Goal: Task Accomplishment & Management: Use online tool/utility

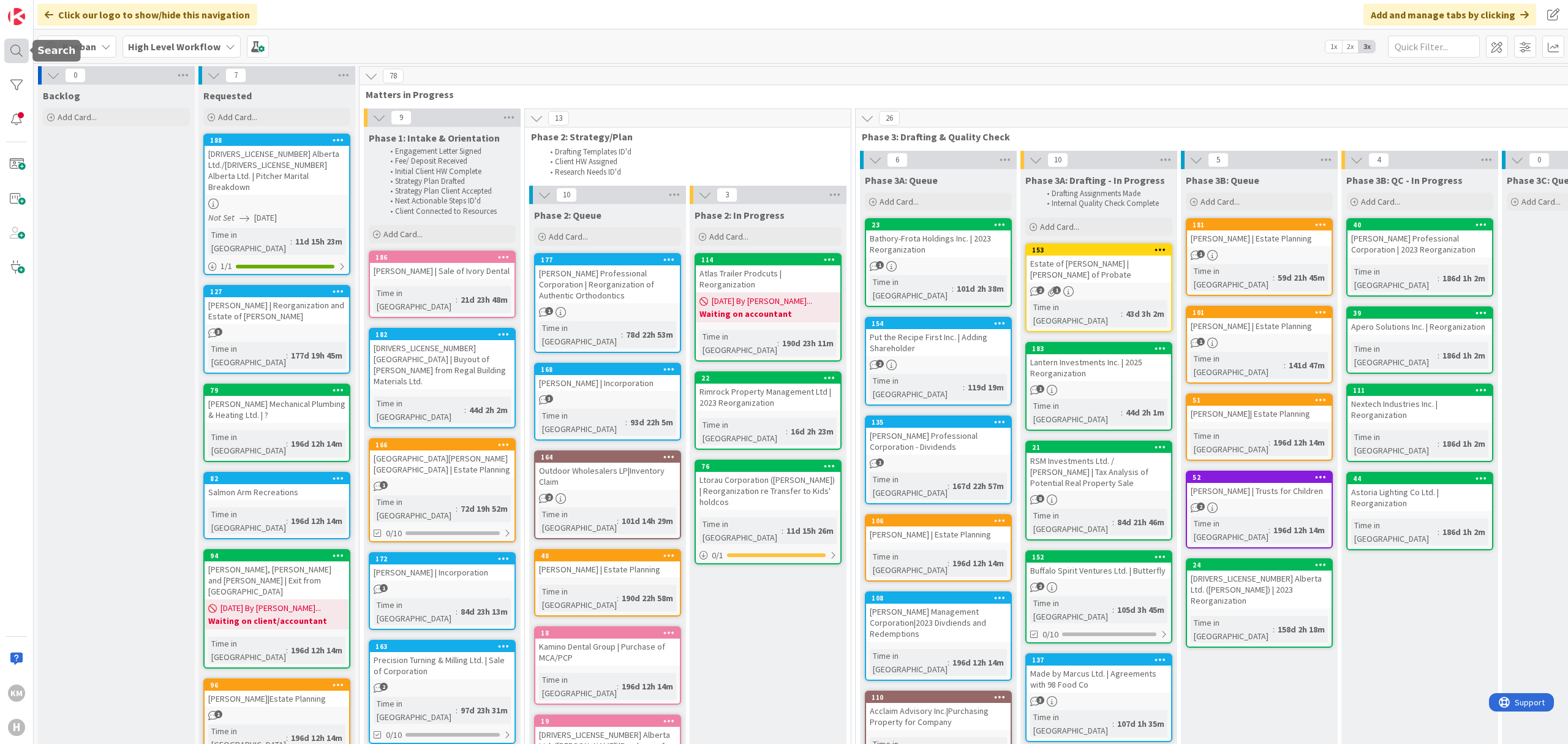
click at [16, 48] on div at bounding box center [17, 50] width 25 height 25
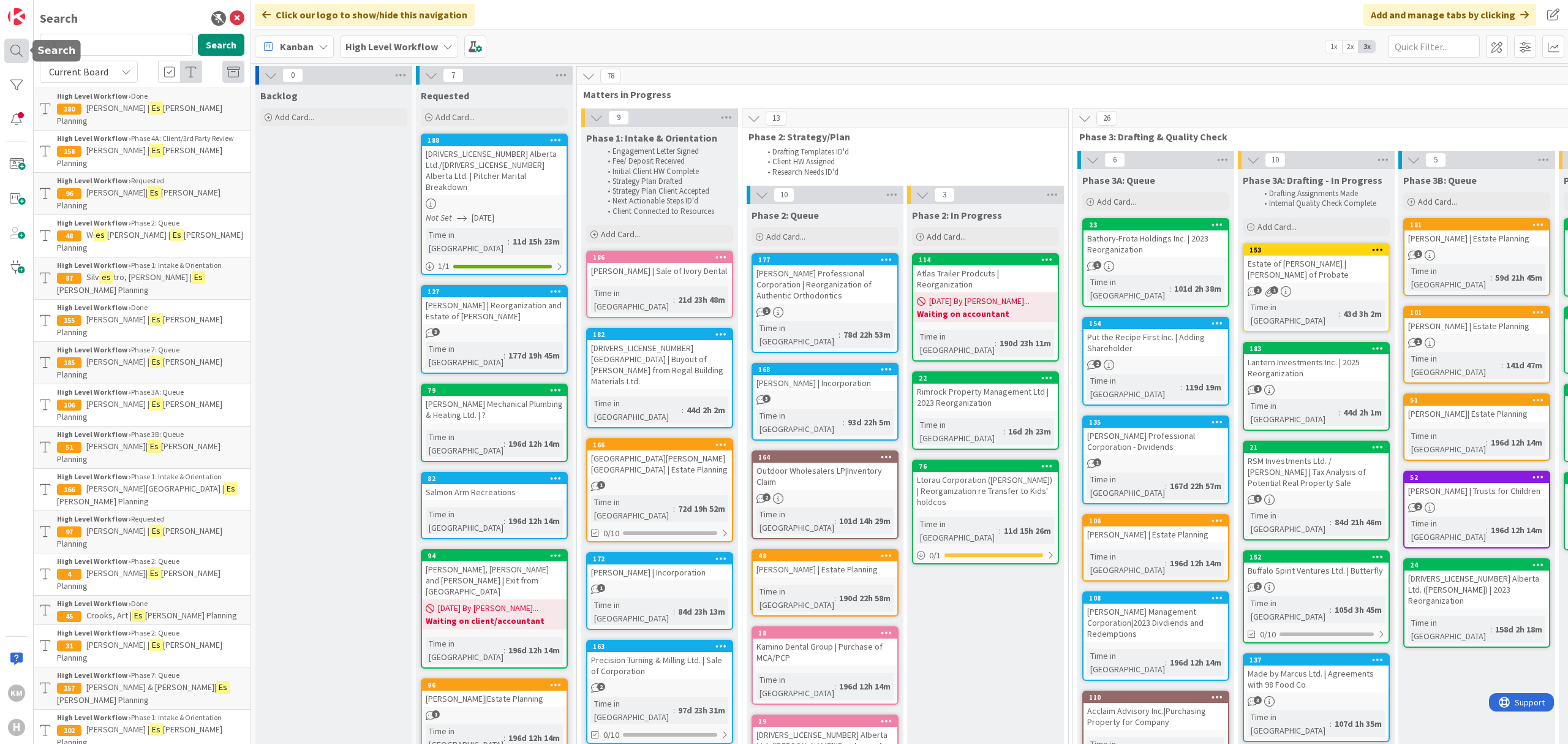
type input "E"
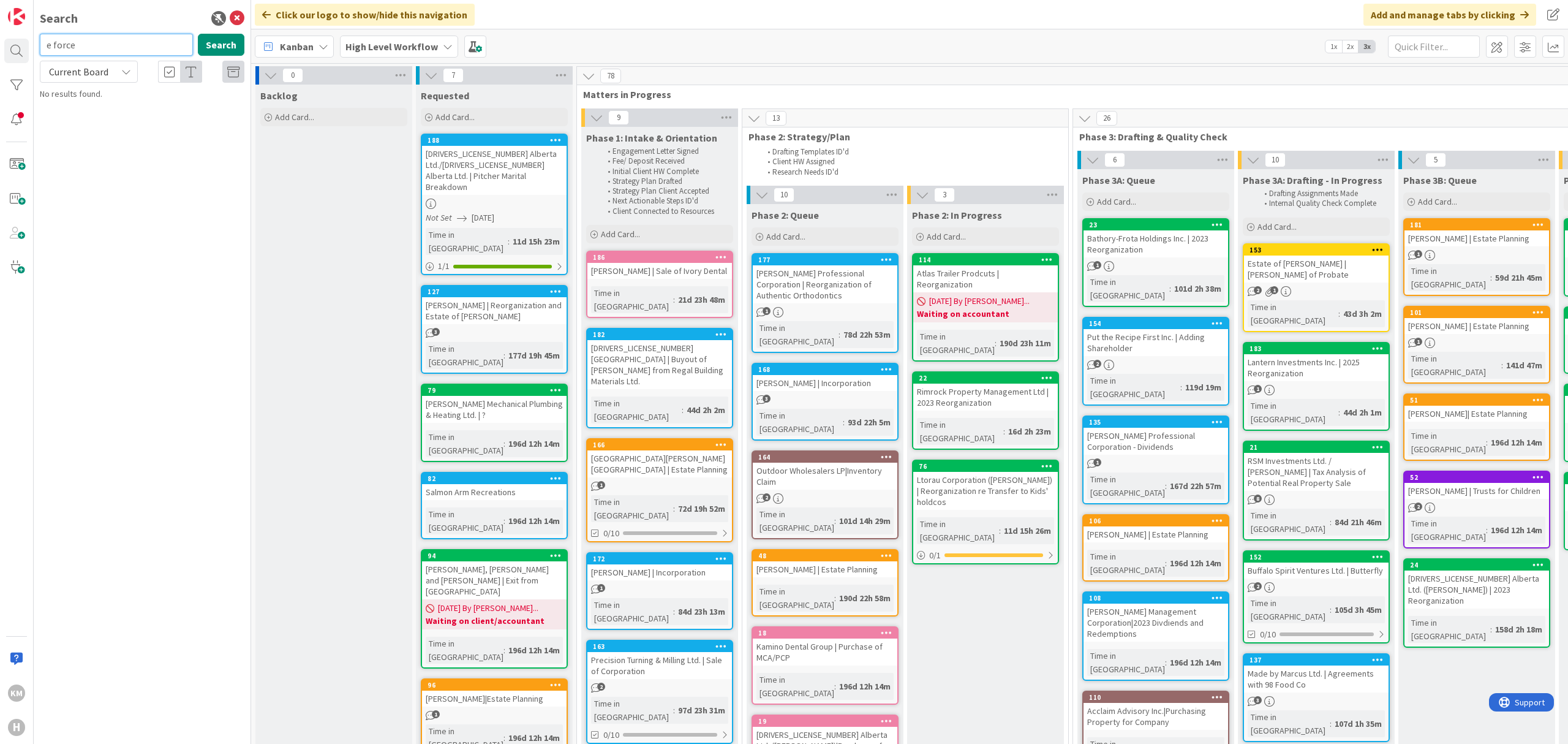
click at [107, 51] on input "e force" at bounding box center [116, 44] width 153 height 22
drag, startPoint x: 107, startPoint y: 51, endPoint x: -53, endPoint y: 60, distance: 160.3
click at [0, 60] on html "KM H Search e force Search Current Board No results found. Click our logo to sh…" at bounding box center [784, 372] width 1568 height 744
type input "eforce"
click at [181, 98] on div "High Level Workflow › Phase 3A: Drafting - In Progress" at bounding box center [150, 96] width 187 height 11
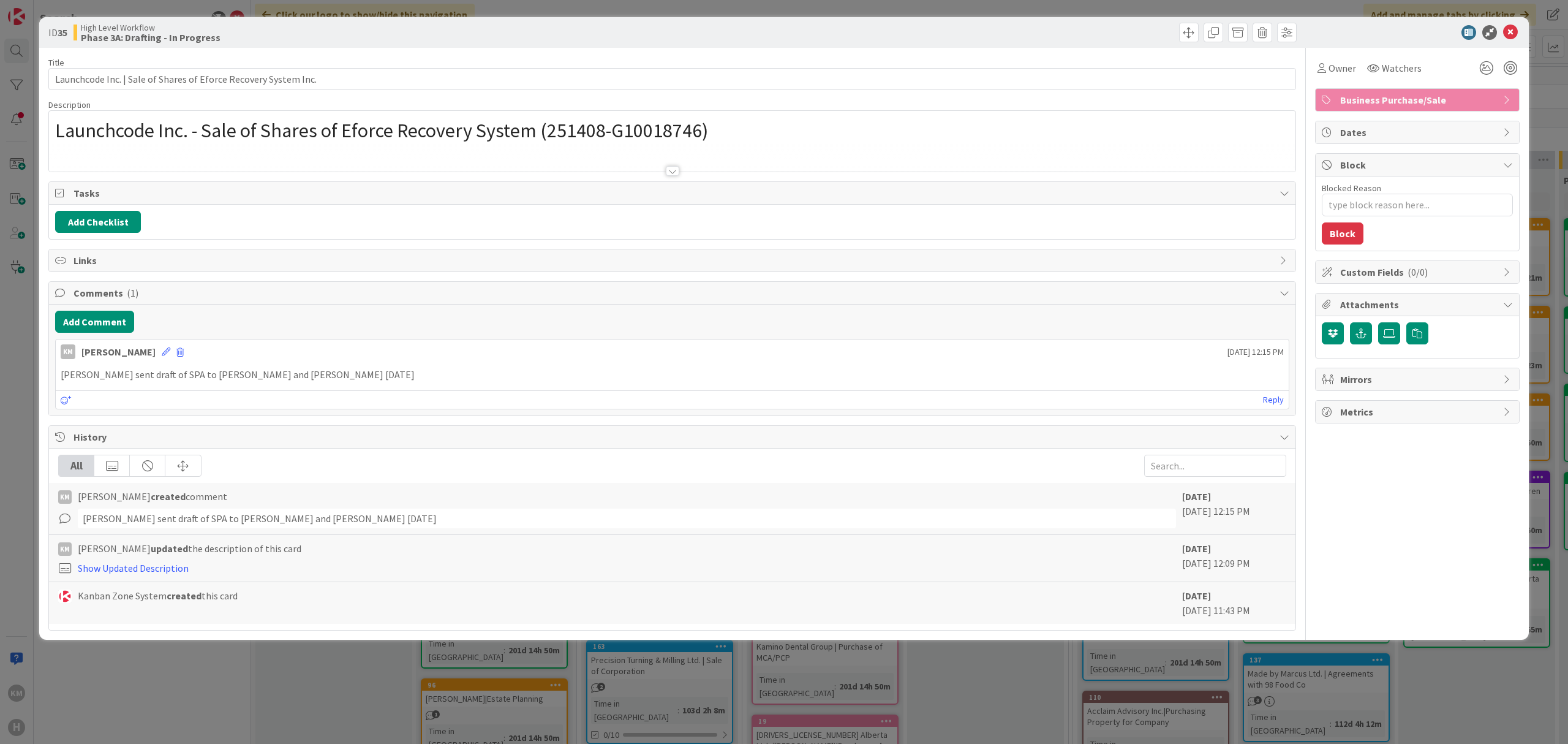
type textarea "x"
click at [97, 323] on button "Add Comment" at bounding box center [94, 321] width 79 height 22
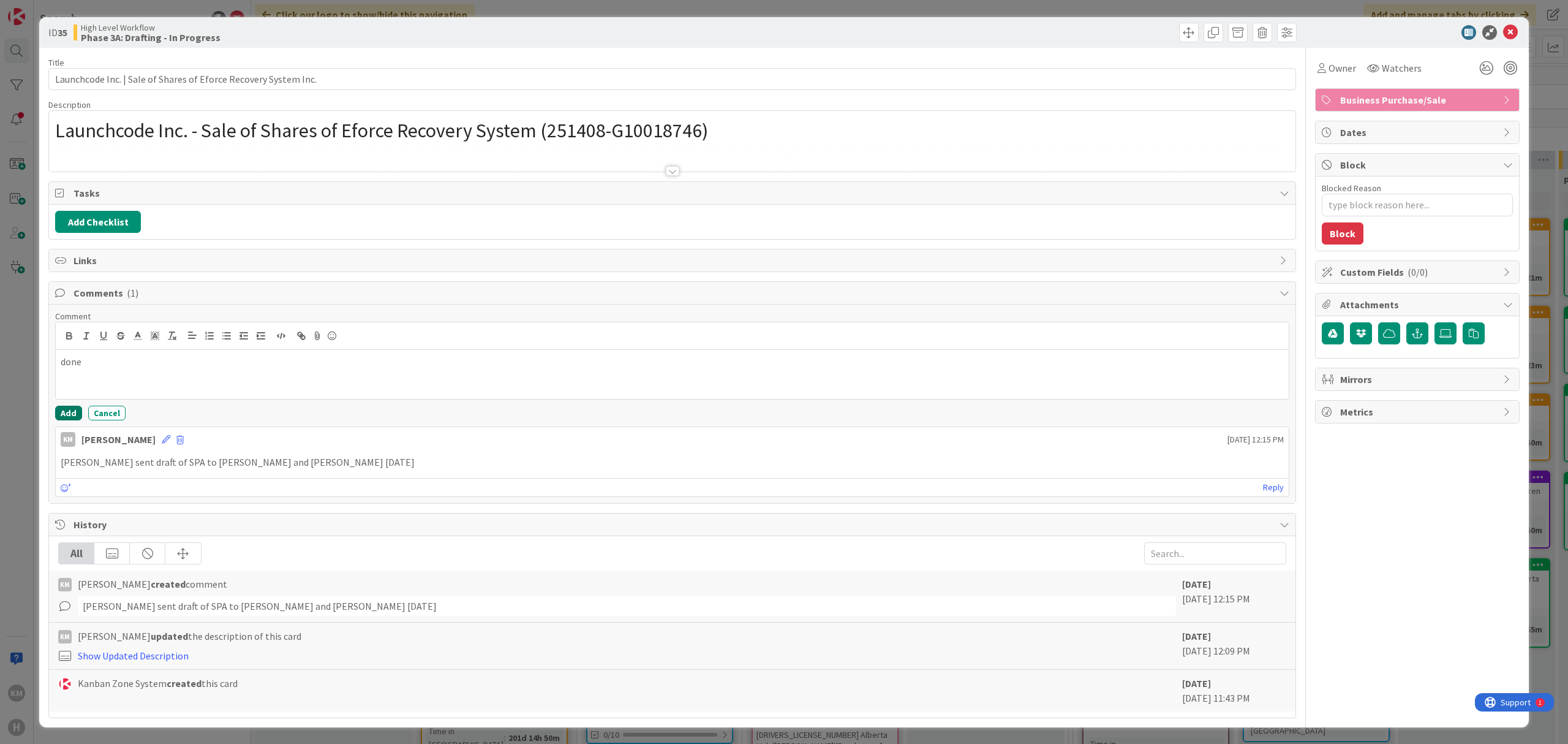
click at [64, 420] on button "Add" at bounding box center [68, 413] width 27 height 15
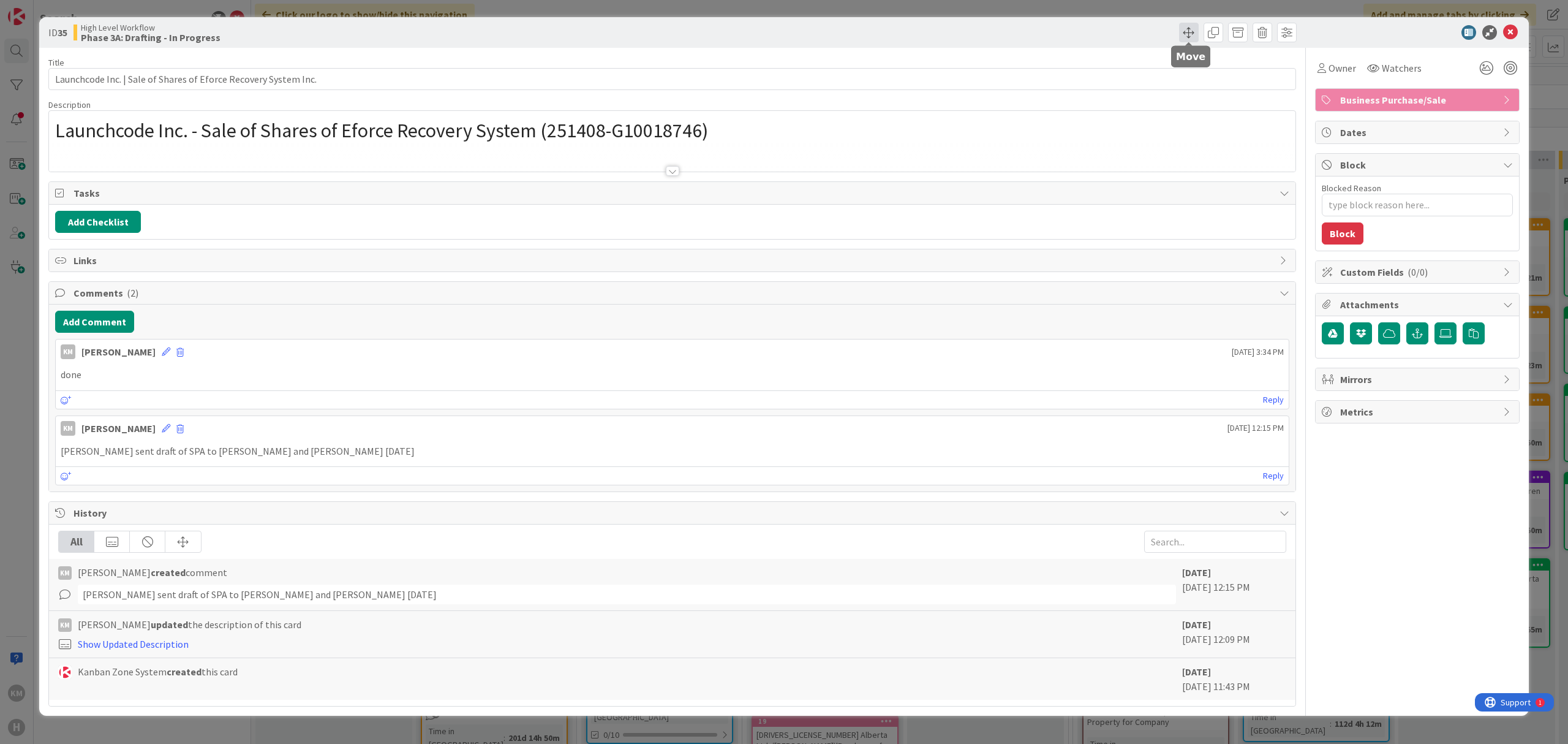
click at [1187, 27] on span at bounding box center [1189, 32] width 20 height 20
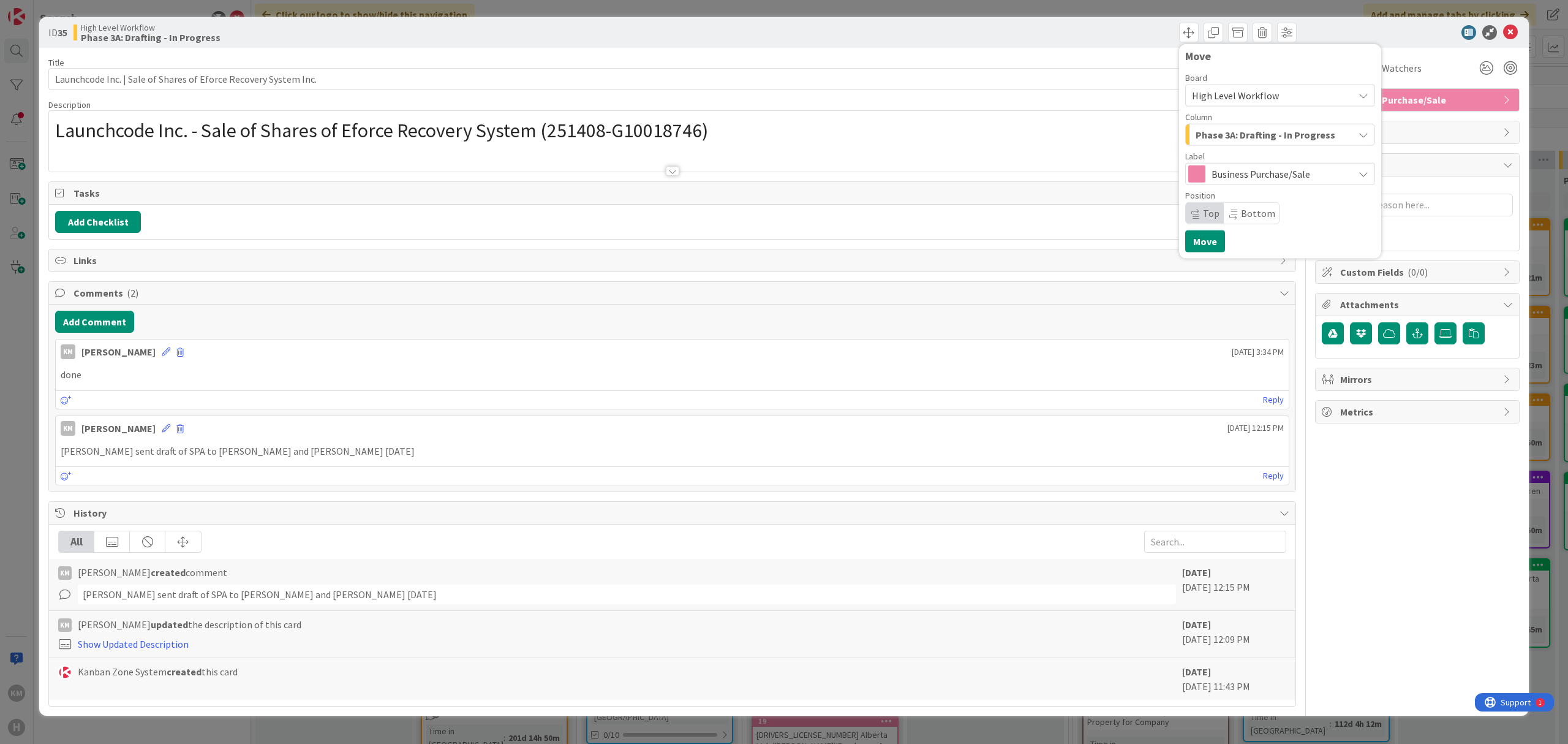
click at [1253, 125] on div "Phase 3A: Drafting - In Progress" at bounding box center [1273, 135] width 161 height 20
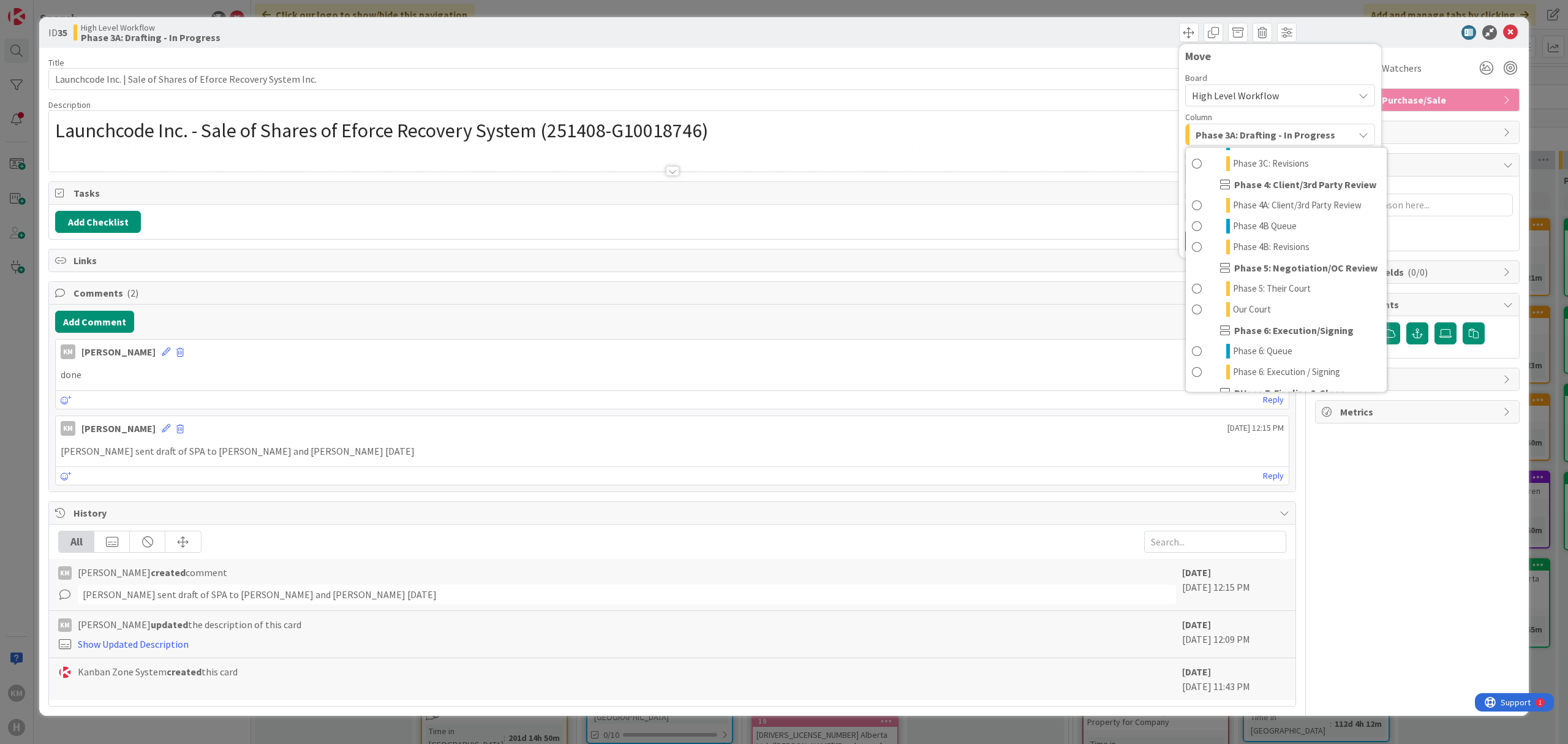
scroll to position [349, 0]
click at [1223, 370] on span "Done" at bounding box center [1225, 377] width 21 height 15
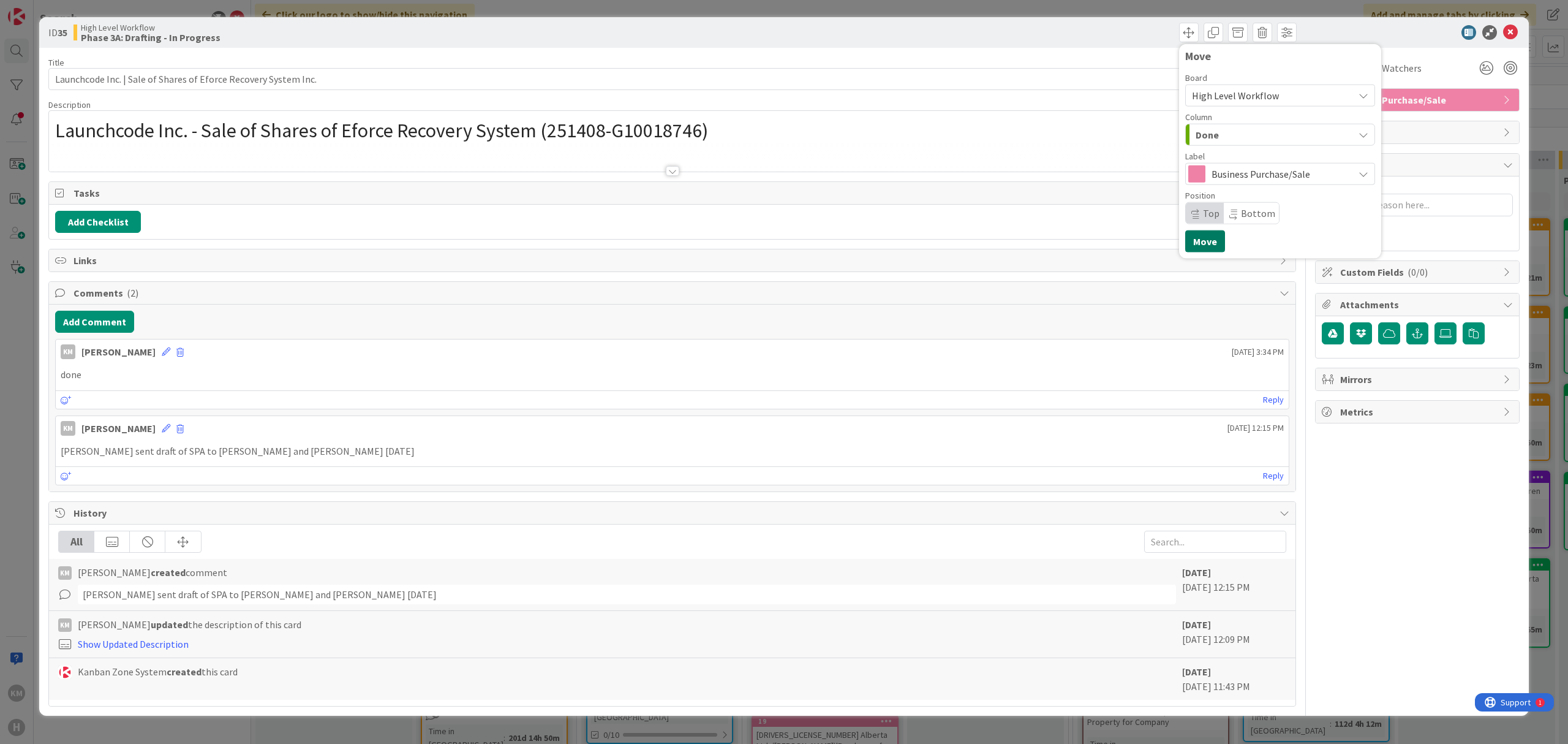
click at [1210, 231] on button "Move" at bounding box center [1204, 240] width 40 height 22
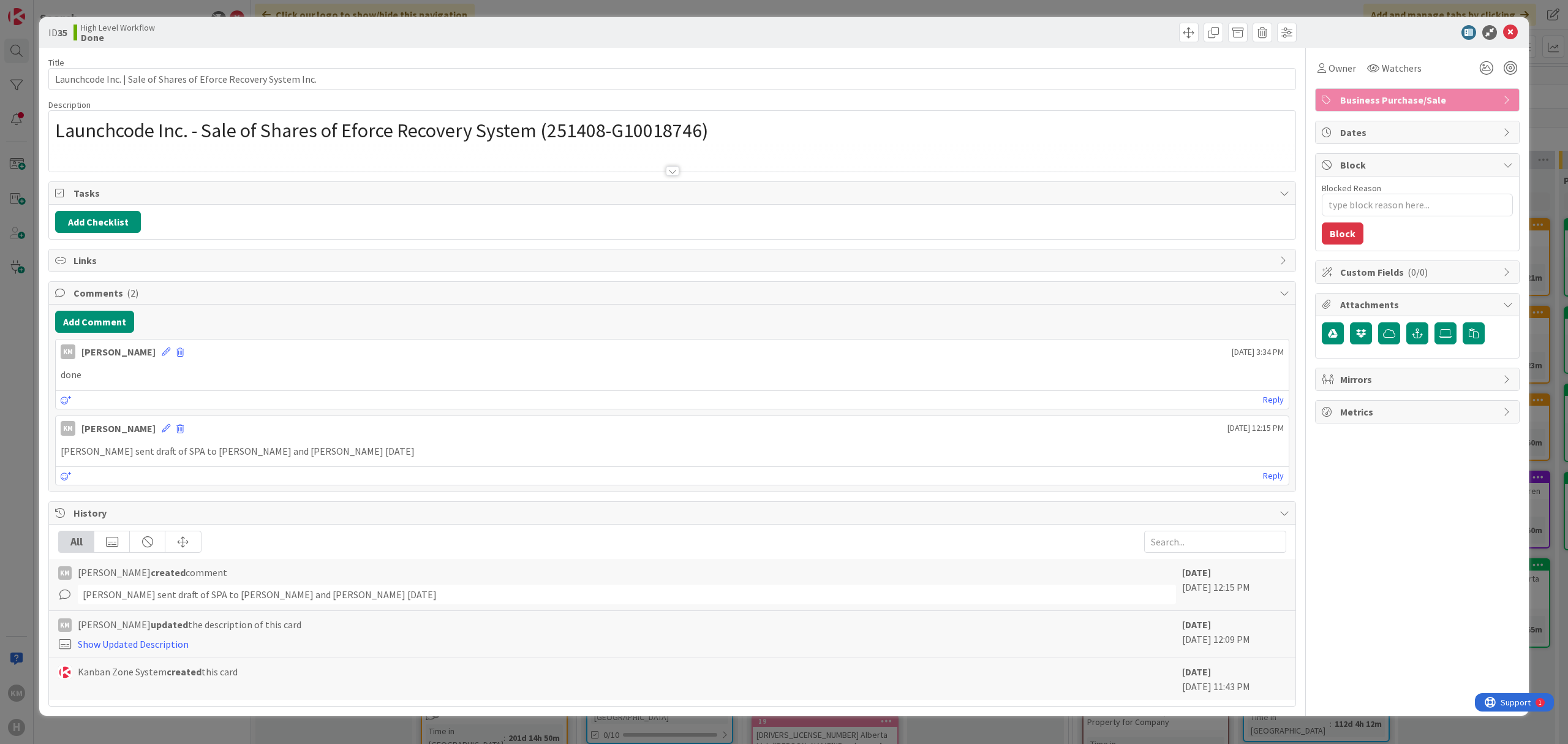
type textarea "x"
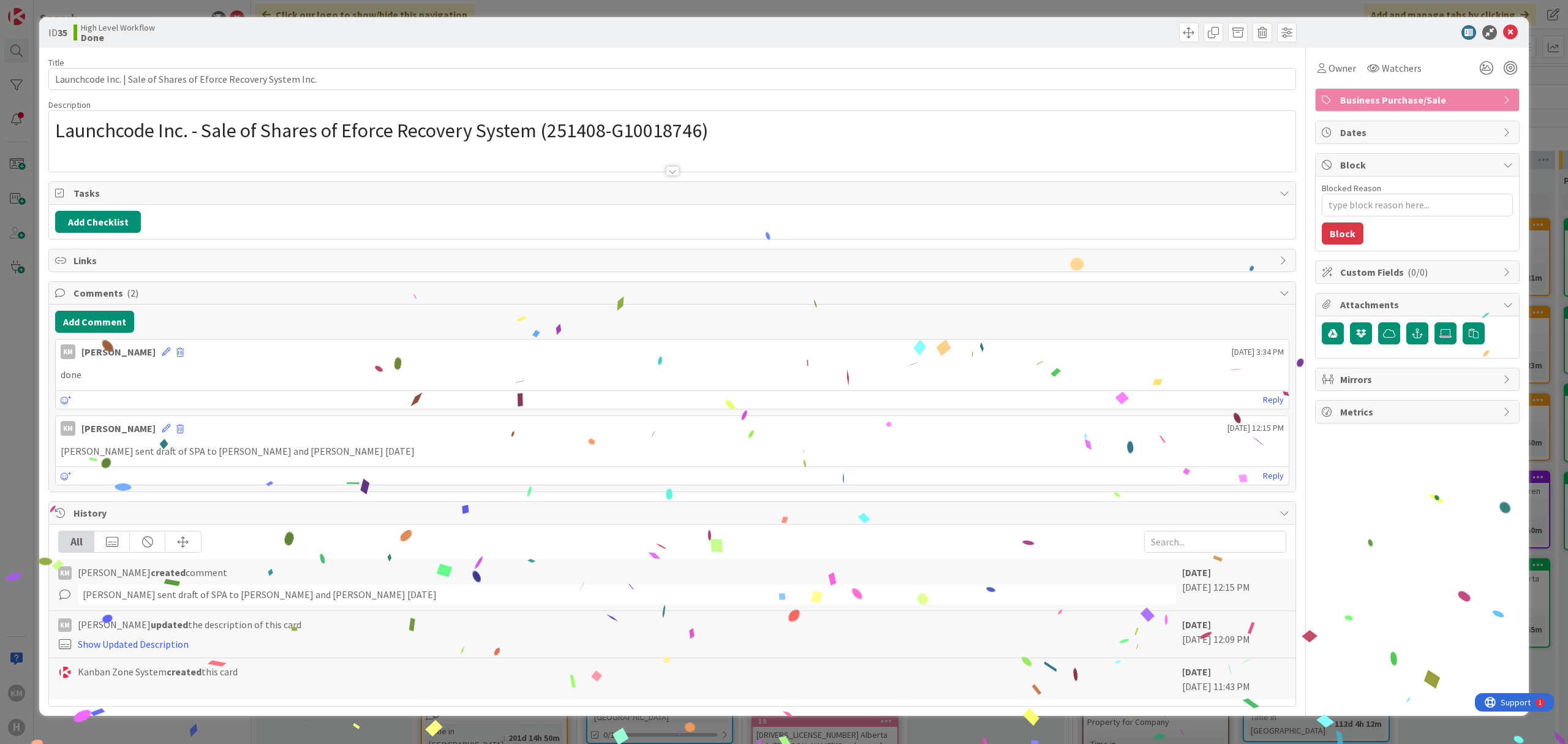
click at [1075, 12] on div "ID 35 High Level Workflow Done Move Move Title 63 / 128 Launchcode Inc. | Sale …" at bounding box center [784, 372] width 1568 height 744
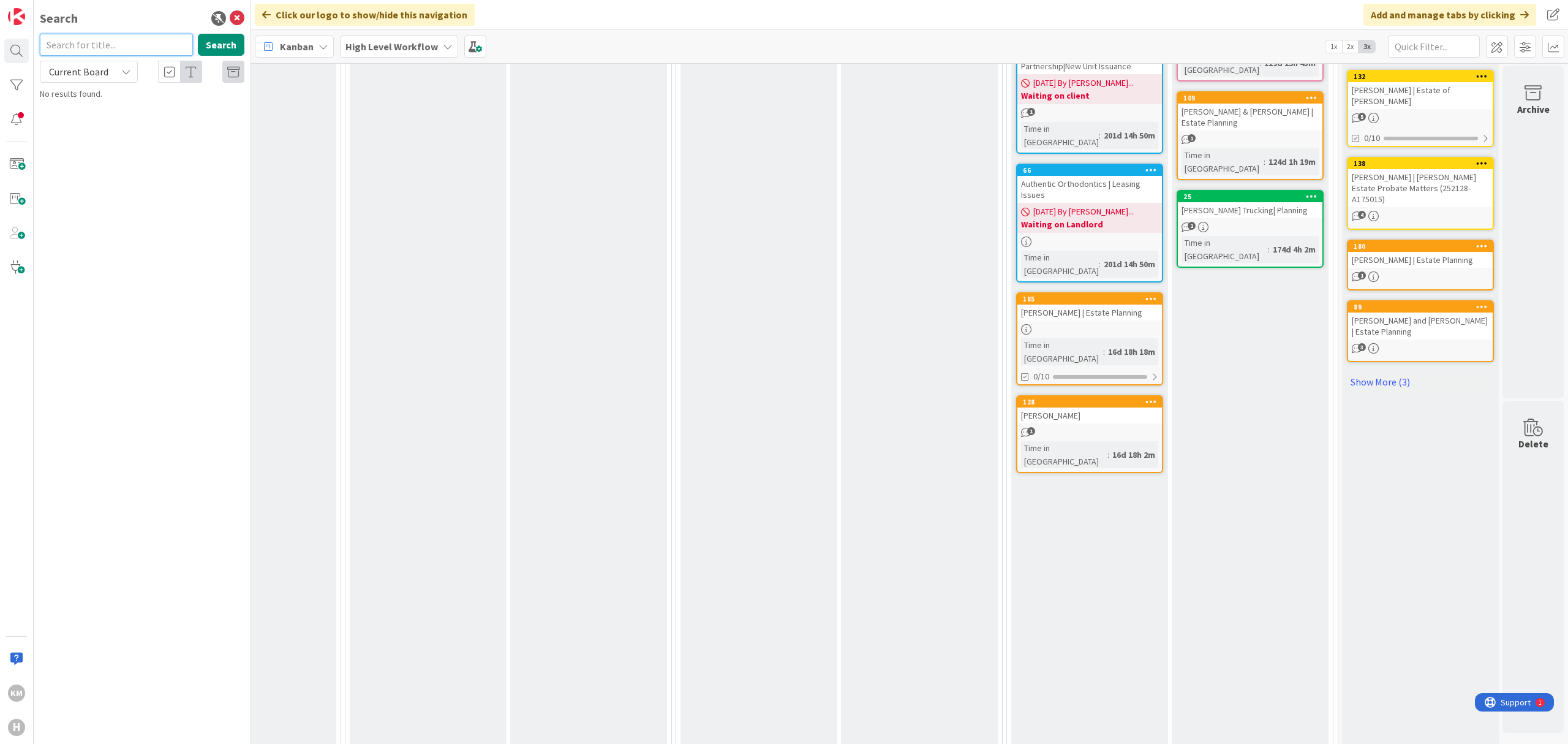
scroll to position [461, 2206]
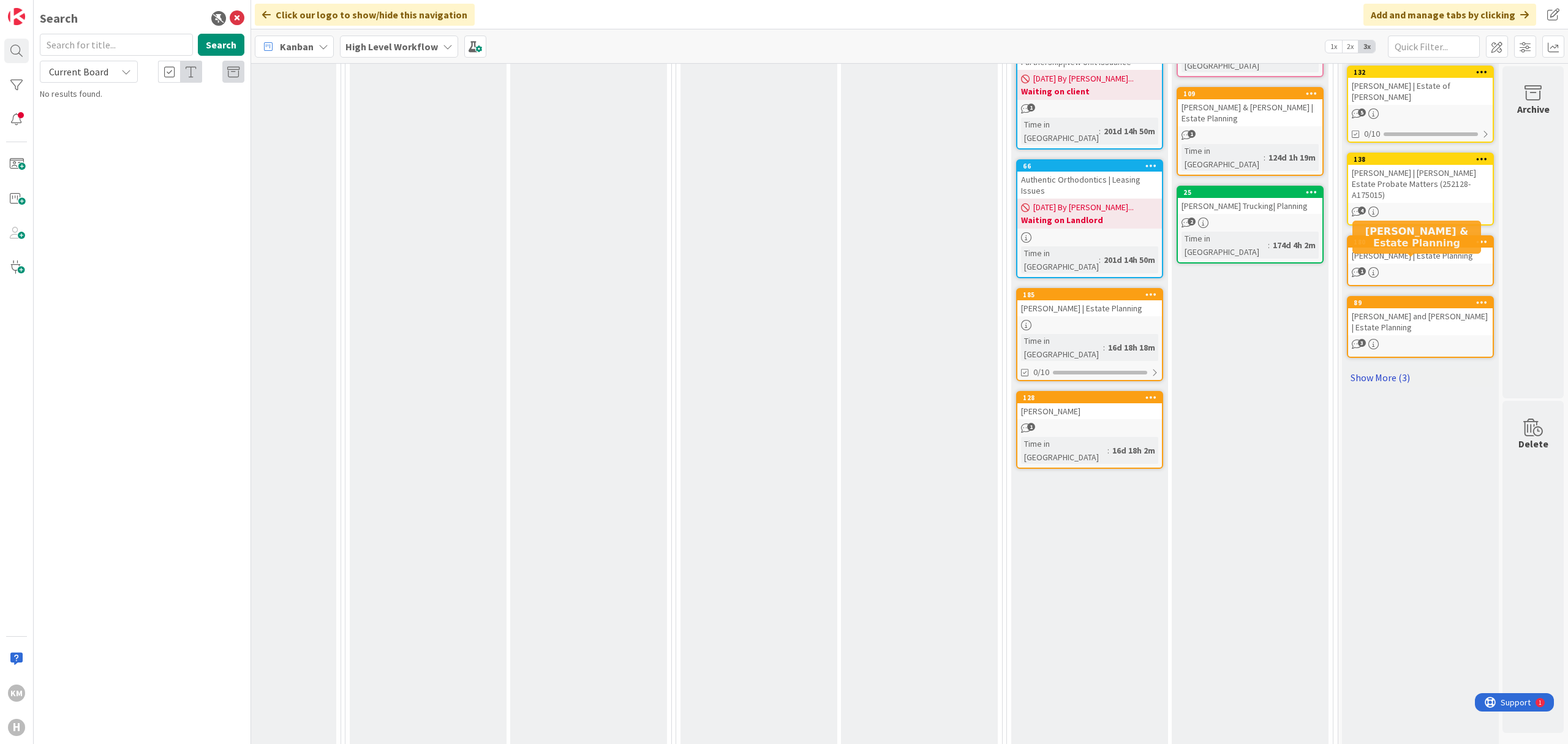
click at [1390, 367] on link "Show More (3)" at bounding box center [1421, 377] width 147 height 20
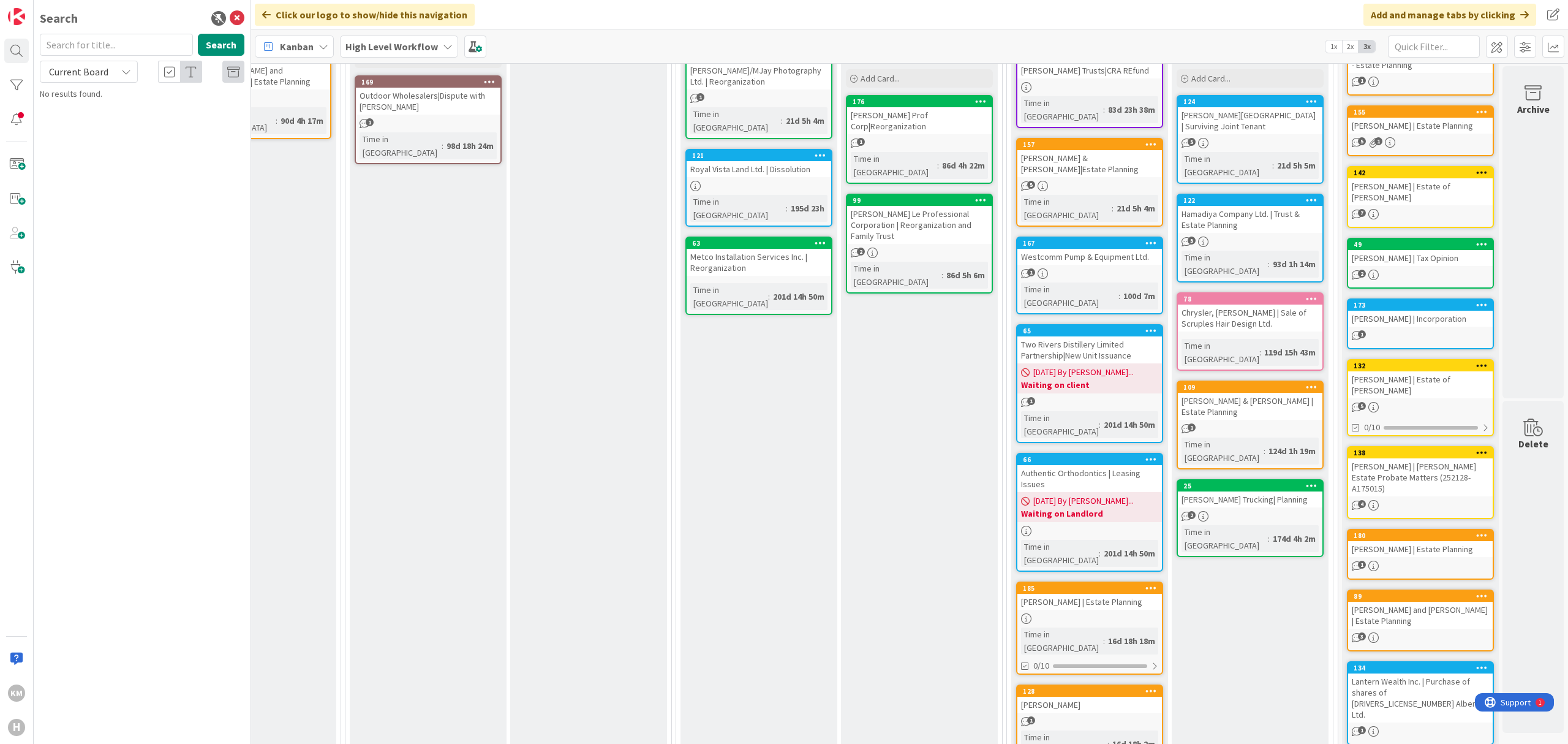
scroll to position [0, 2206]
